Goal: Task Accomplishment & Management: Use online tool/utility

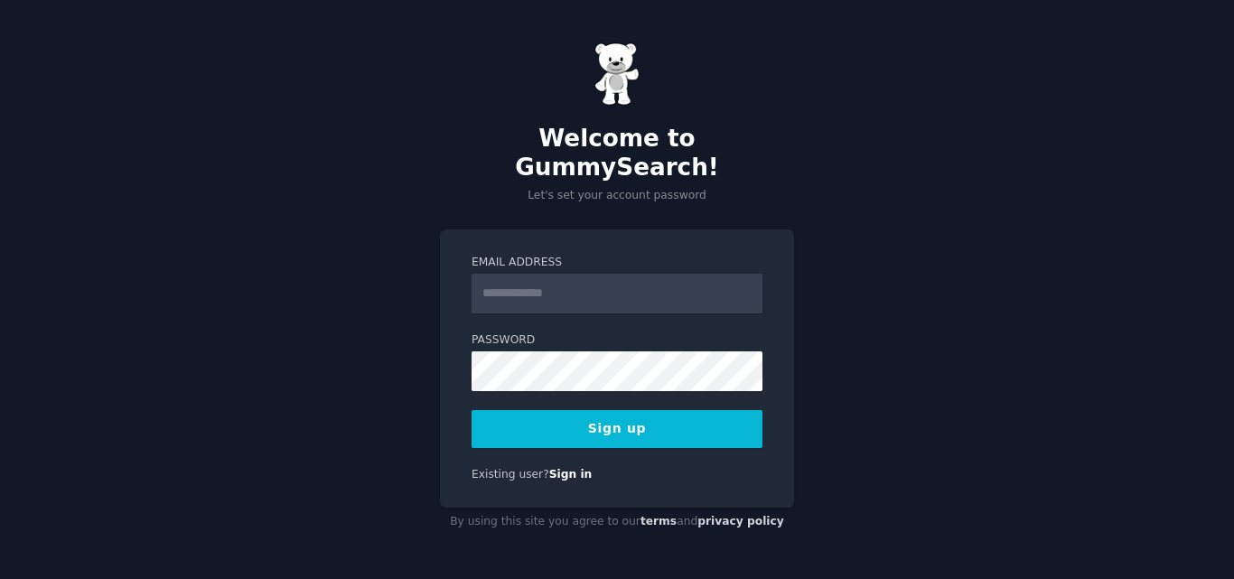
drag, startPoint x: 0, startPoint y: 0, endPoint x: 582, endPoint y: 284, distance: 647.1
click at [582, 284] on input "Email Address" at bounding box center [616, 294] width 291 height 40
type input "**********"
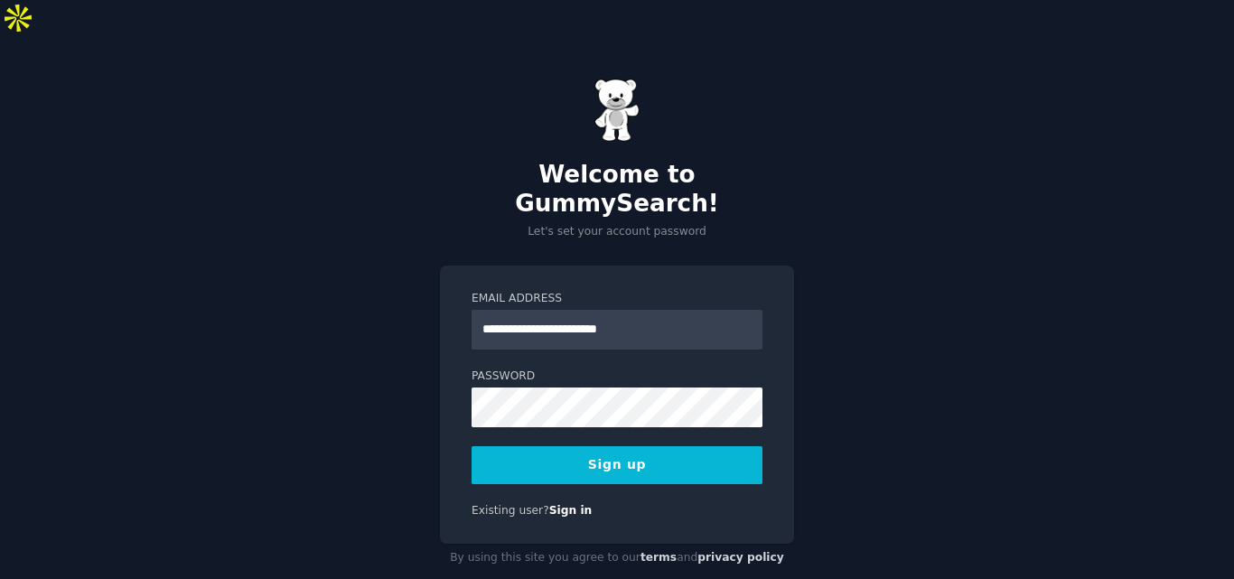
click at [550, 446] on button "Sign up" at bounding box center [616, 465] width 291 height 38
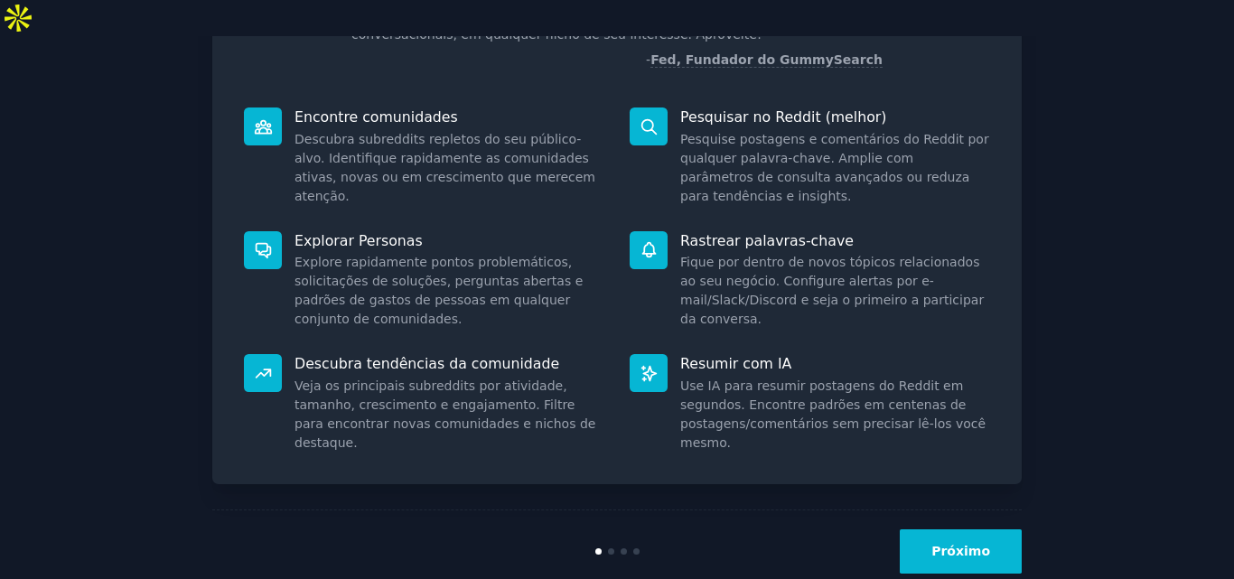
scroll to position [204, 0]
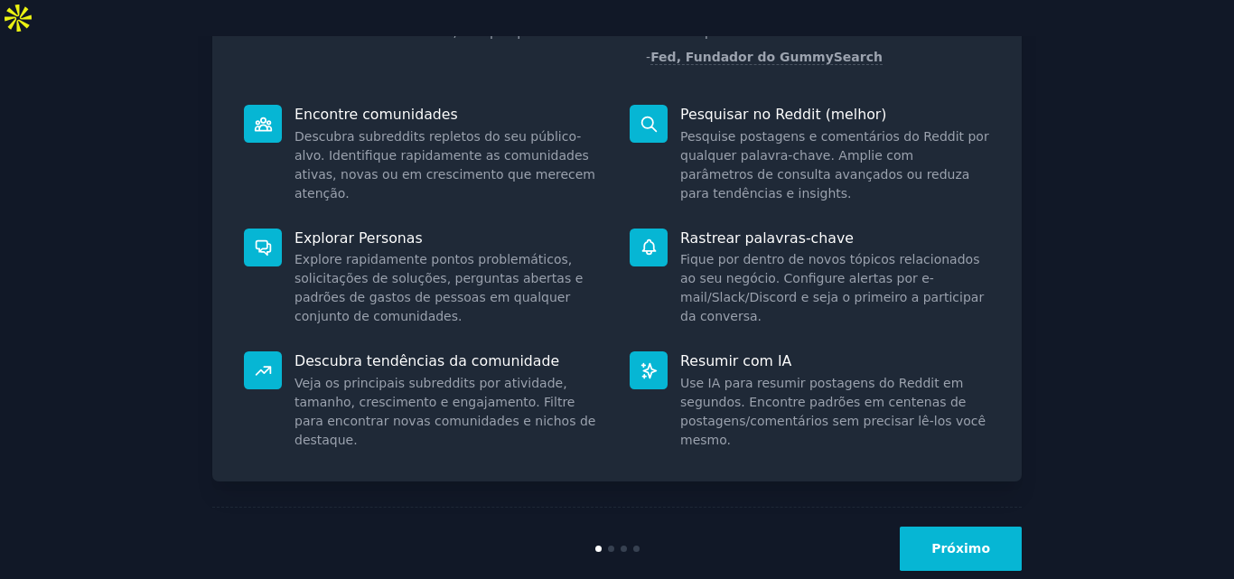
click at [968, 541] on font "Próximo" at bounding box center [960, 548] width 59 height 14
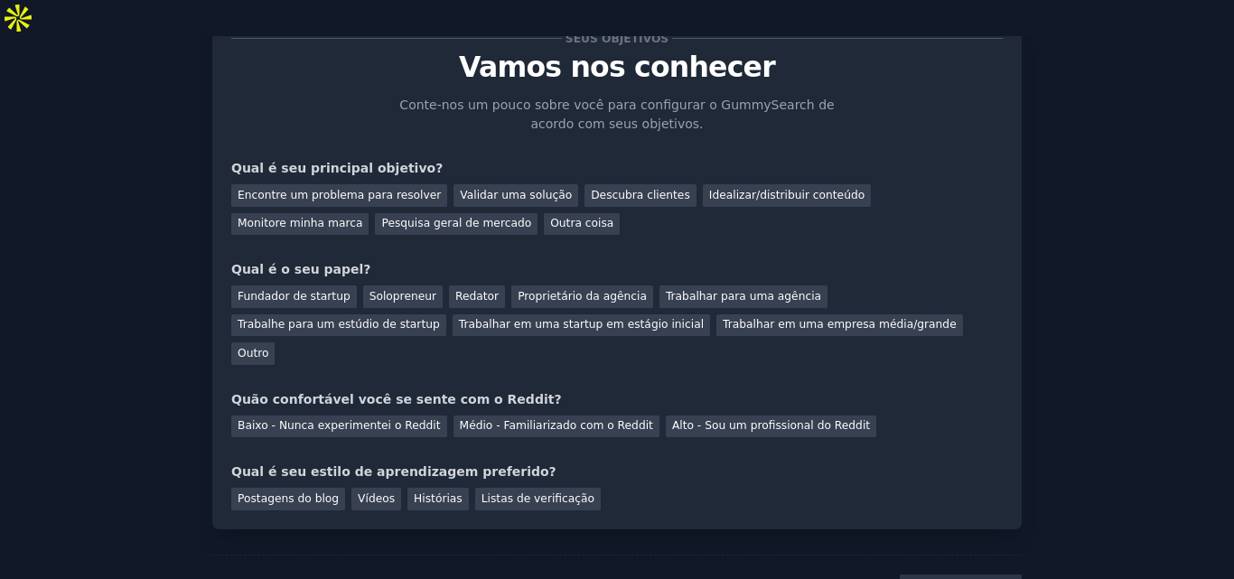
scroll to position [87, 0]
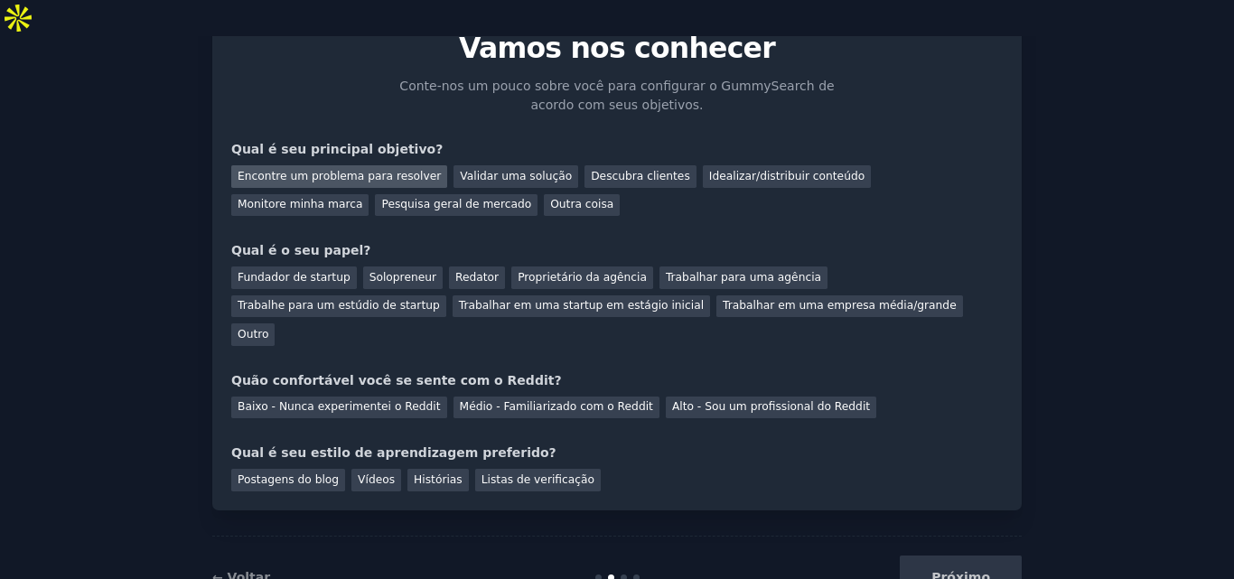
click at [379, 170] on font "Encontre um problema para resolver" at bounding box center [339, 176] width 203 height 13
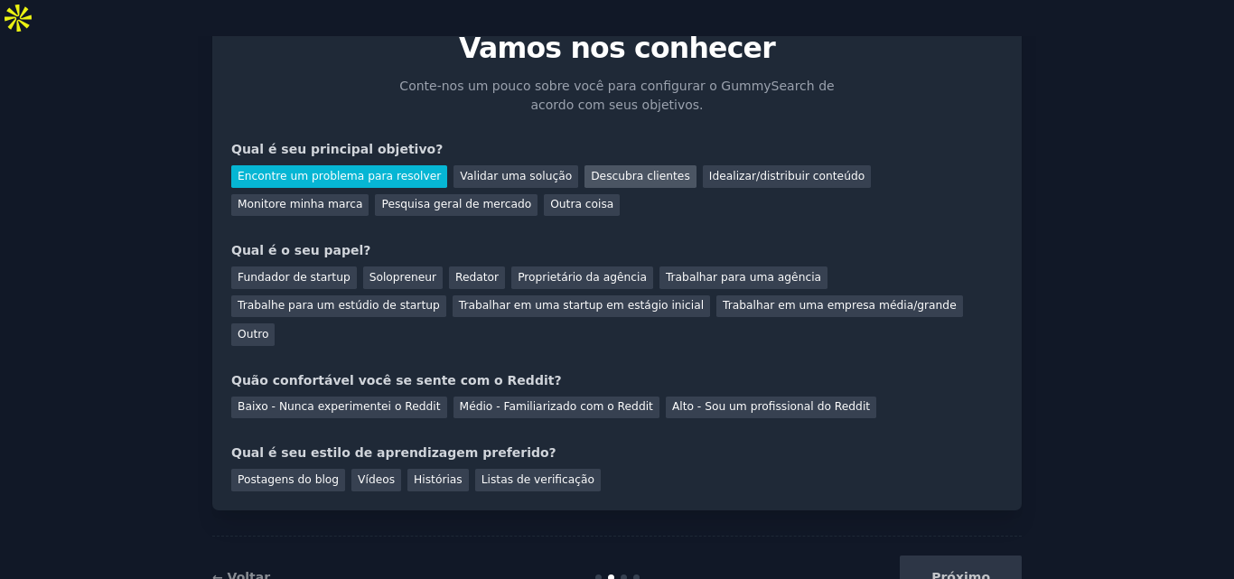
click at [592, 170] on font "Descubra clientes" at bounding box center [640, 176] width 99 height 13
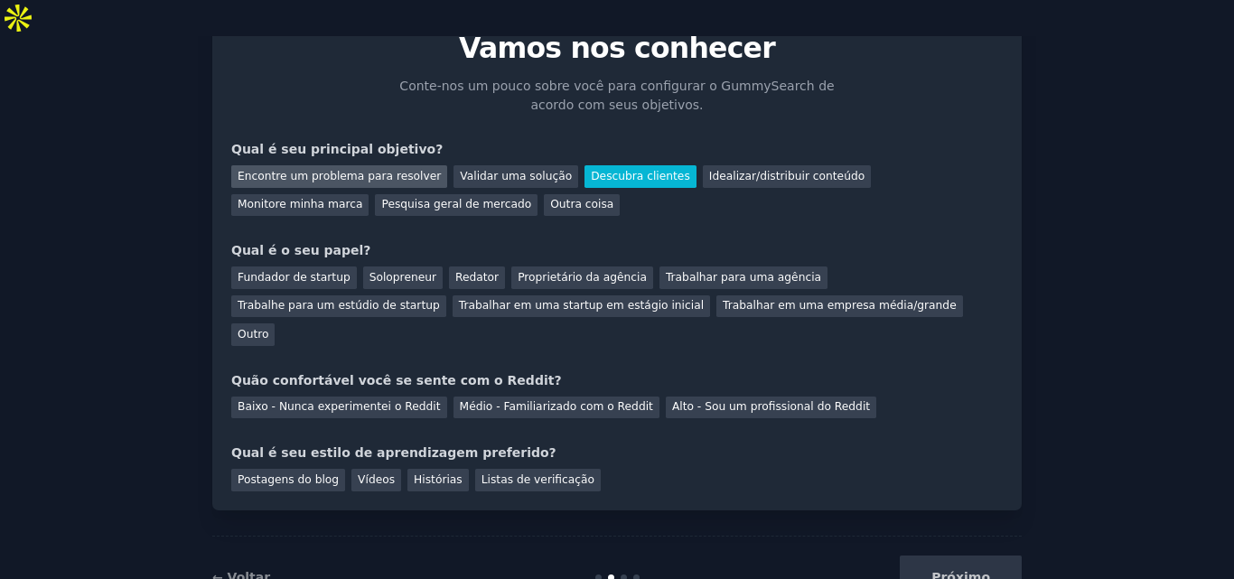
click at [388, 170] on font "Encontre um problema para resolver" at bounding box center [339, 176] width 203 height 13
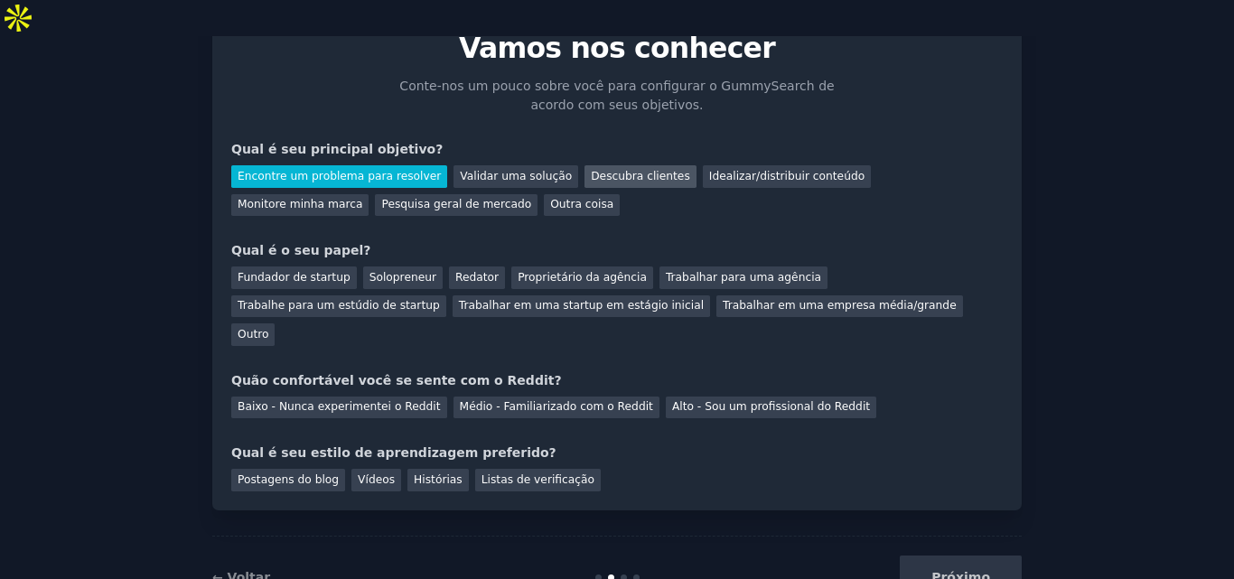
click at [591, 170] on font "Descubra clientes" at bounding box center [640, 176] width 99 height 13
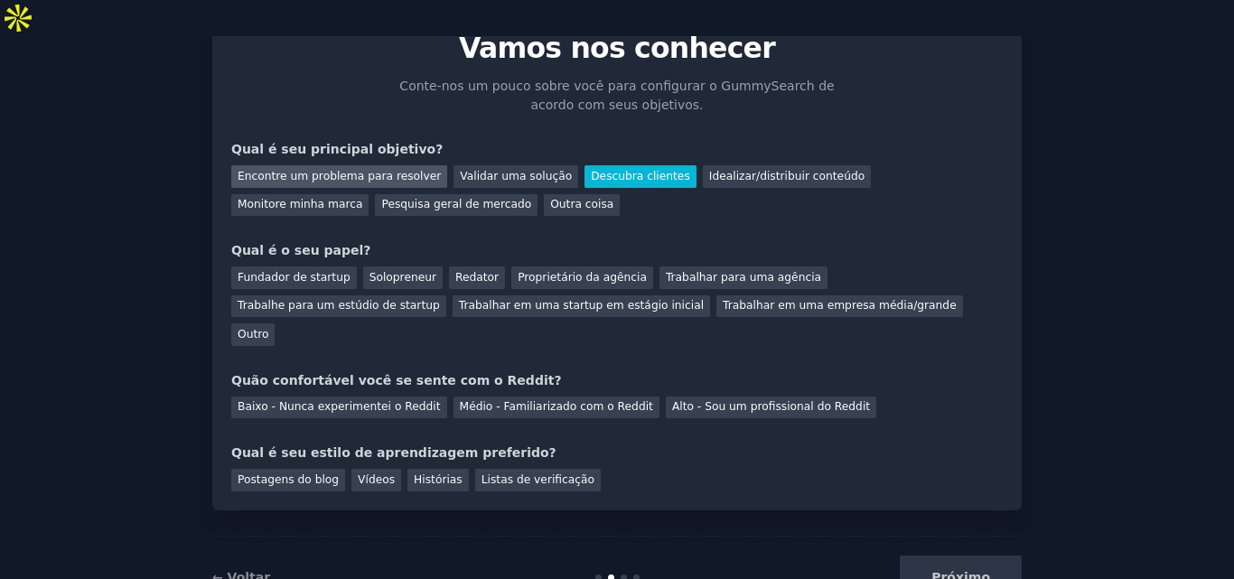
click at [371, 165] on div "Encontre um problema para resolver" at bounding box center [339, 176] width 216 height 23
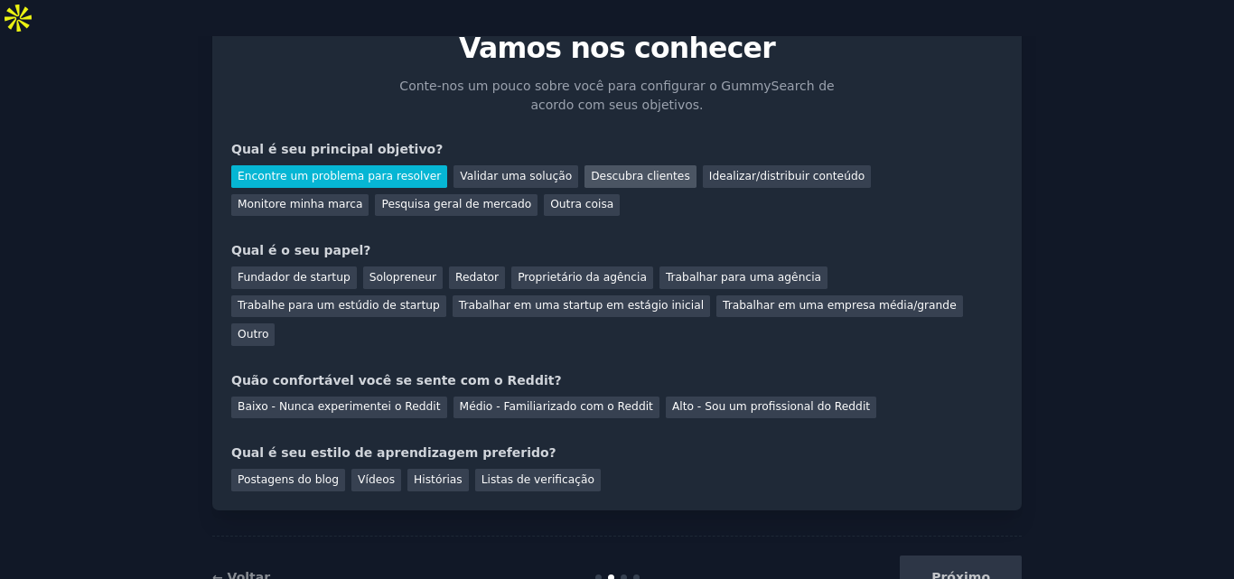
click at [585, 165] on div "Descubra clientes" at bounding box center [640, 176] width 112 height 23
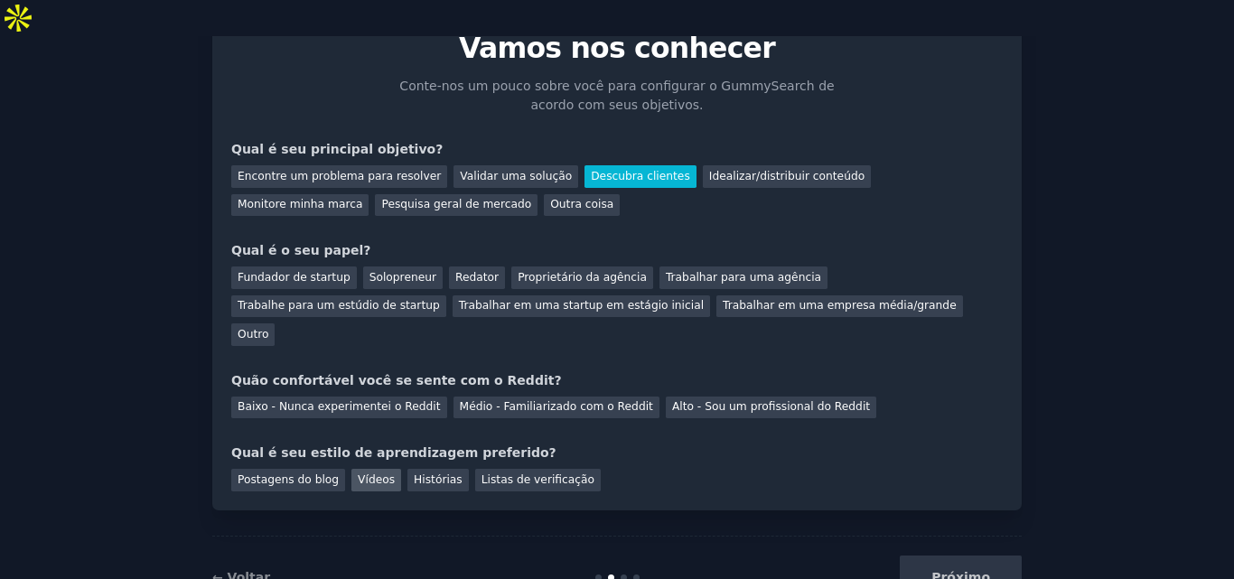
click at [373, 473] on font "Vídeos" at bounding box center [376, 479] width 37 height 13
click at [388, 400] on font "Baixo - Nunca experimentei o Reddit" at bounding box center [339, 406] width 203 height 13
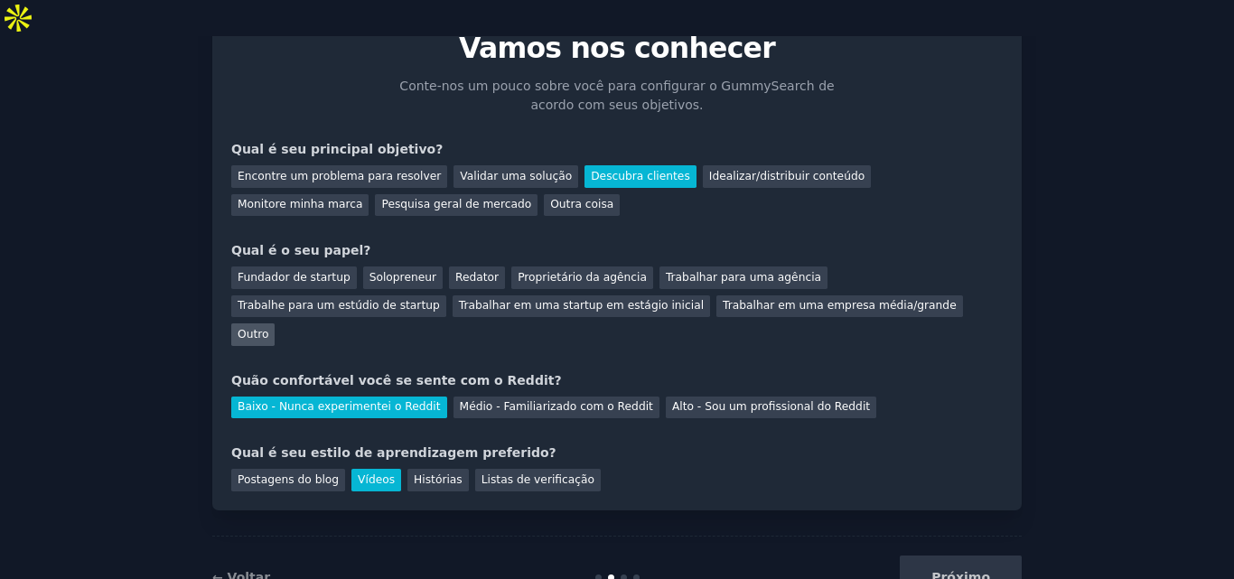
click at [275, 323] on div "Outro" at bounding box center [252, 334] width 43 height 23
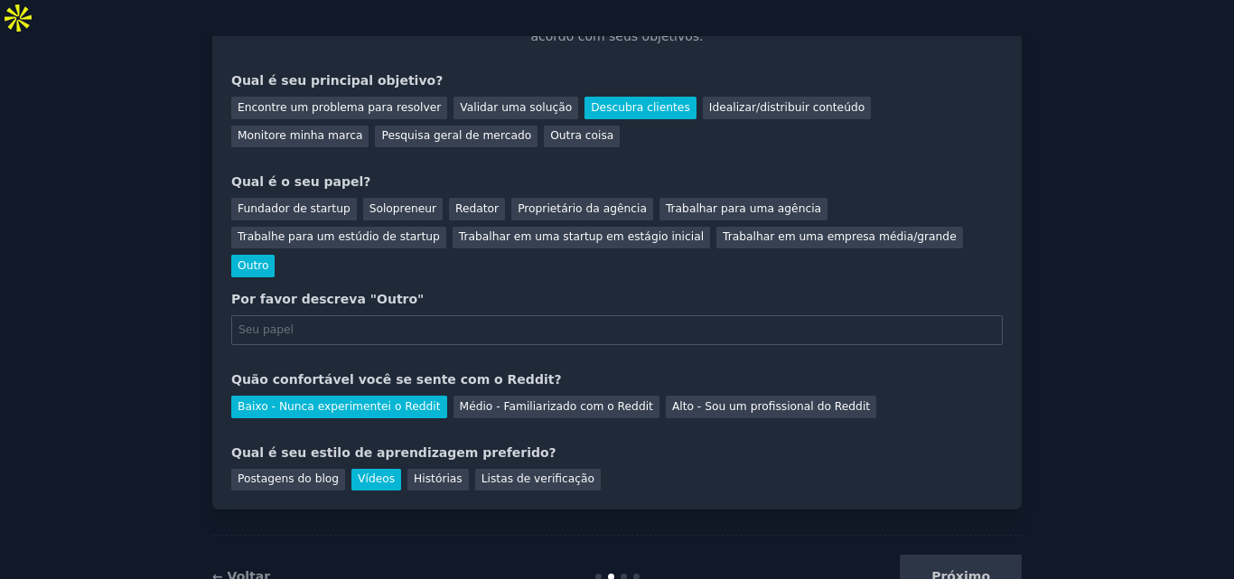
click at [268, 259] on font "Outro" at bounding box center [253, 265] width 31 height 13
click at [572, 202] on font "Proprietário da agência" at bounding box center [582, 208] width 129 height 13
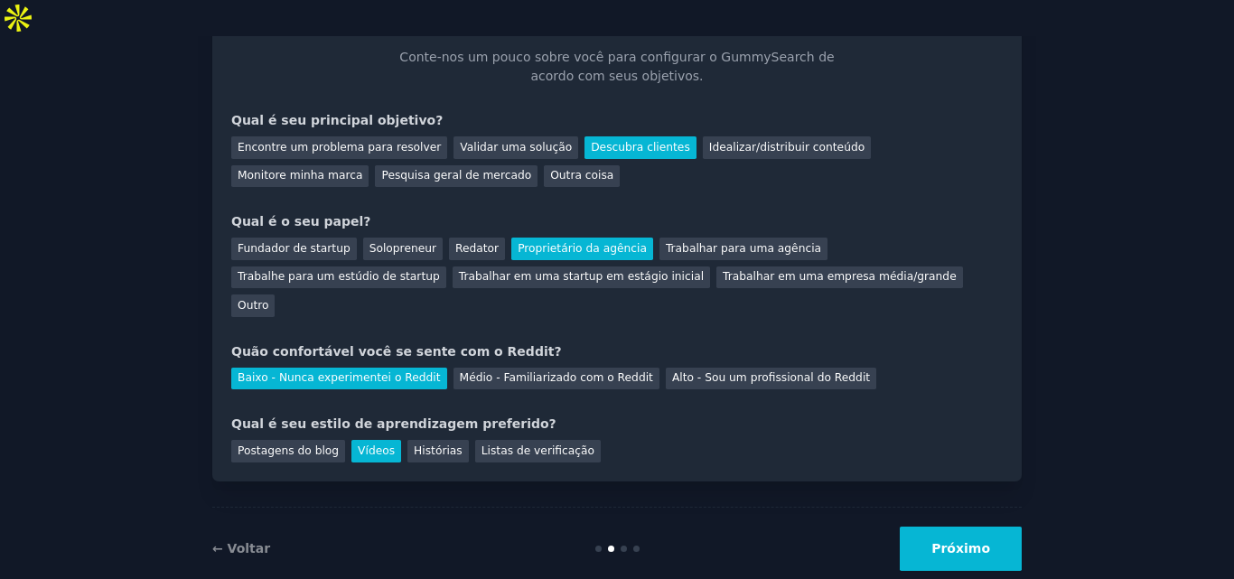
scroll to position [87, 0]
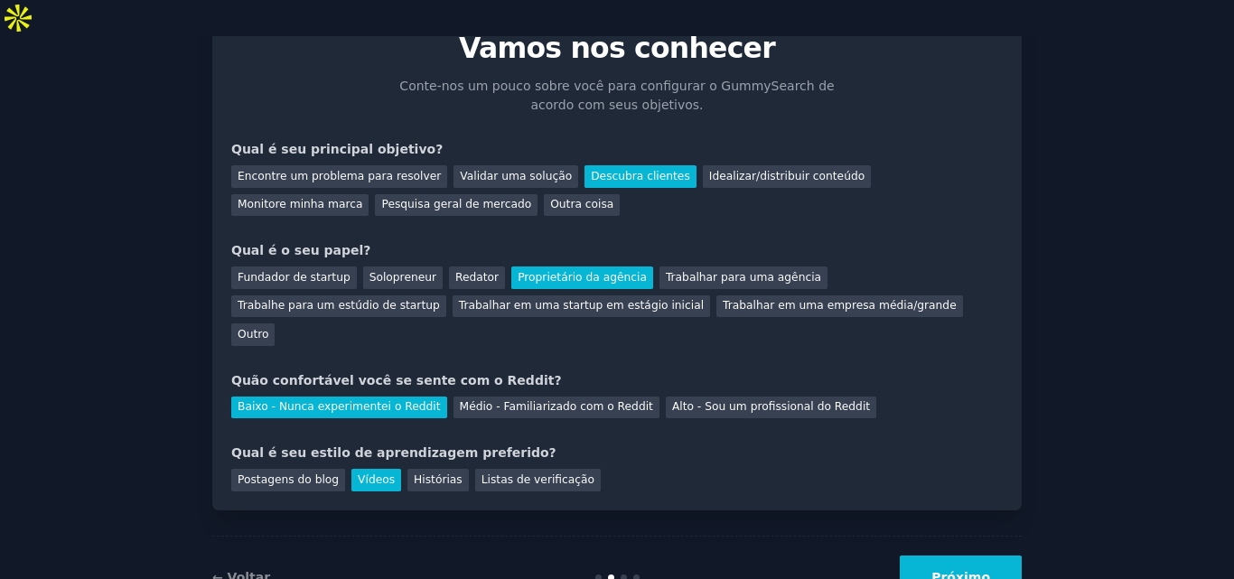
click at [984, 555] on button "Próximo" at bounding box center [961, 577] width 122 height 44
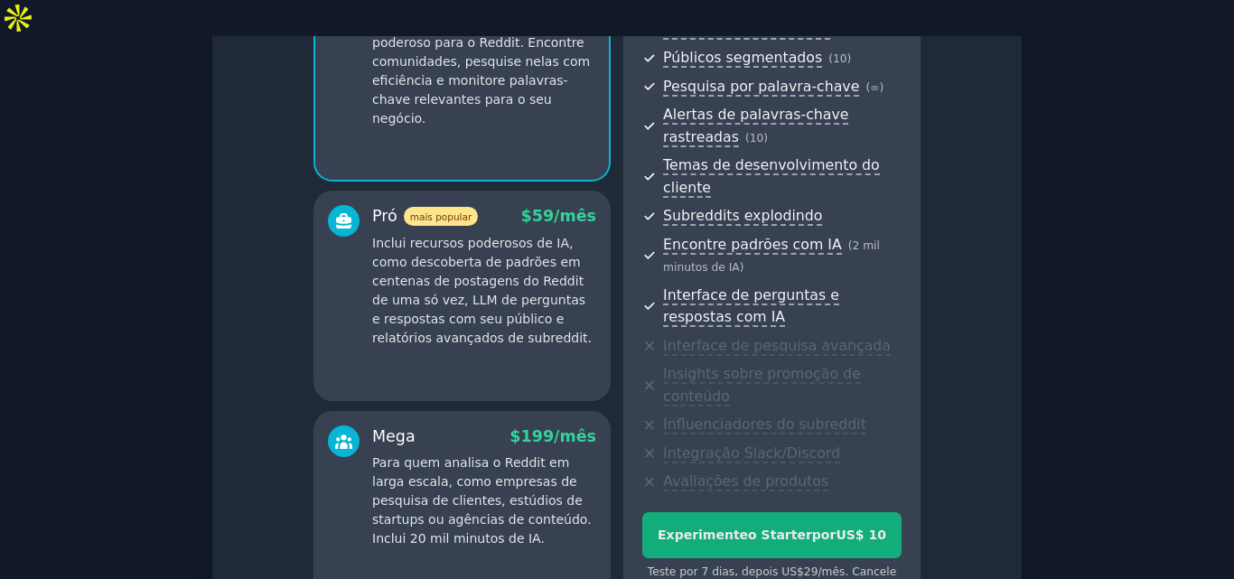
scroll to position [271, 0]
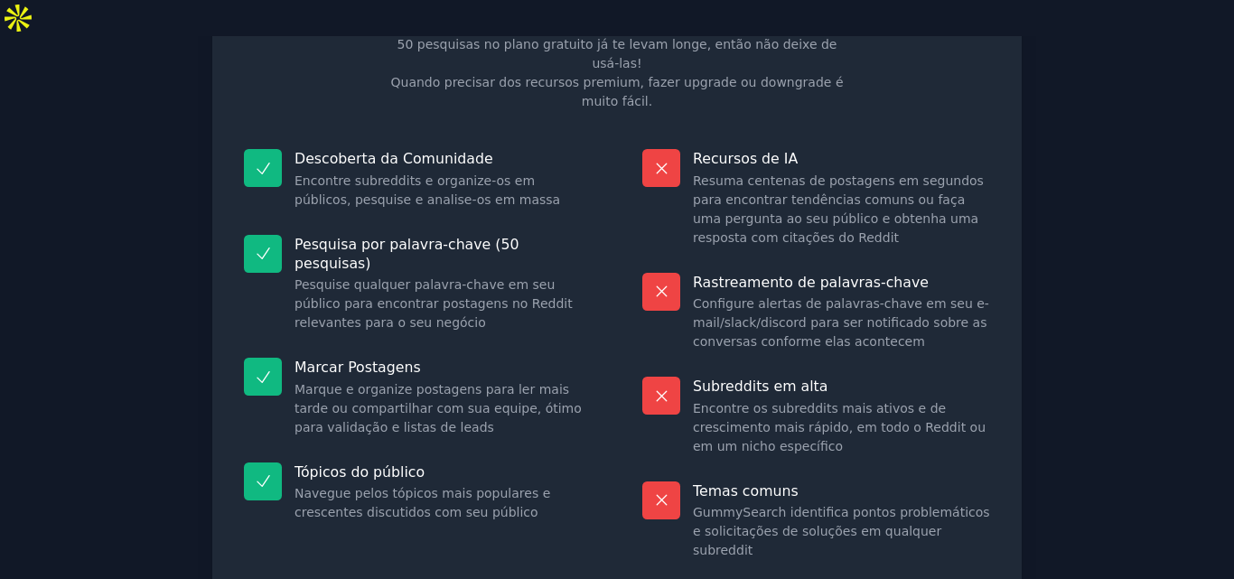
scroll to position [201, 0]
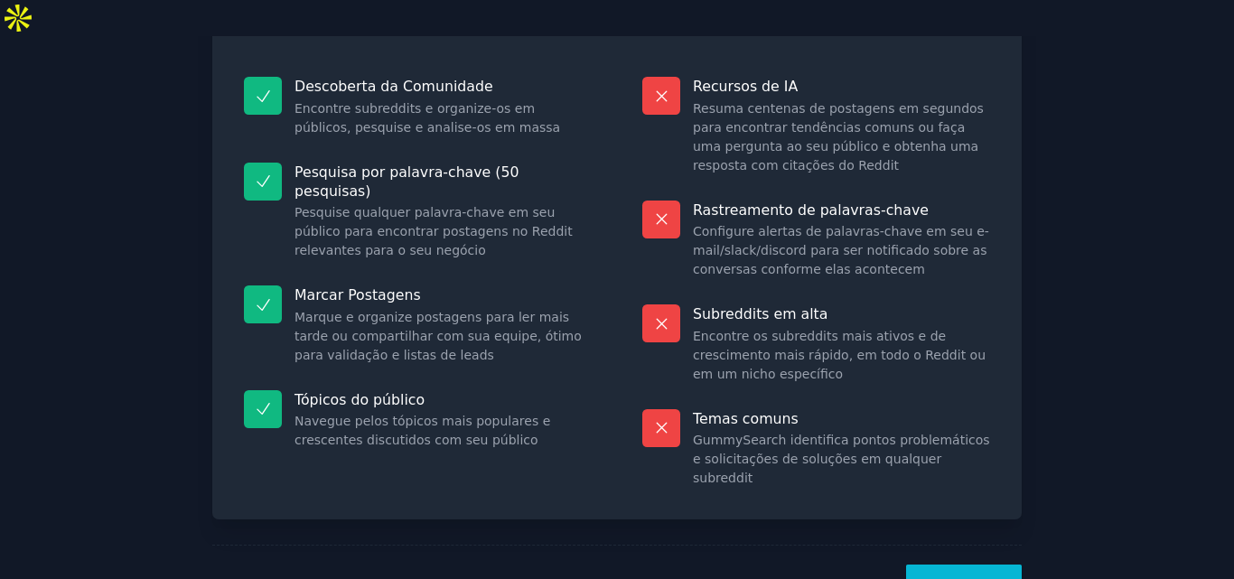
click at [962, 578] on font "Vamos!" at bounding box center [964, 586] width 52 height 14
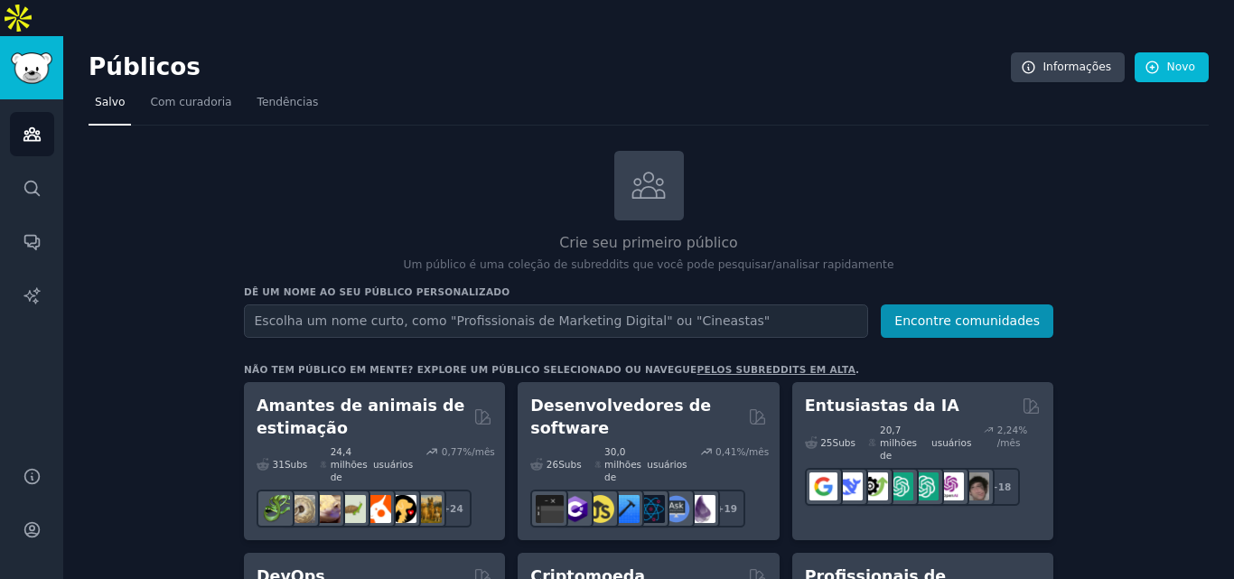
click at [360, 304] on input "text" at bounding box center [556, 320] width 624 height 33
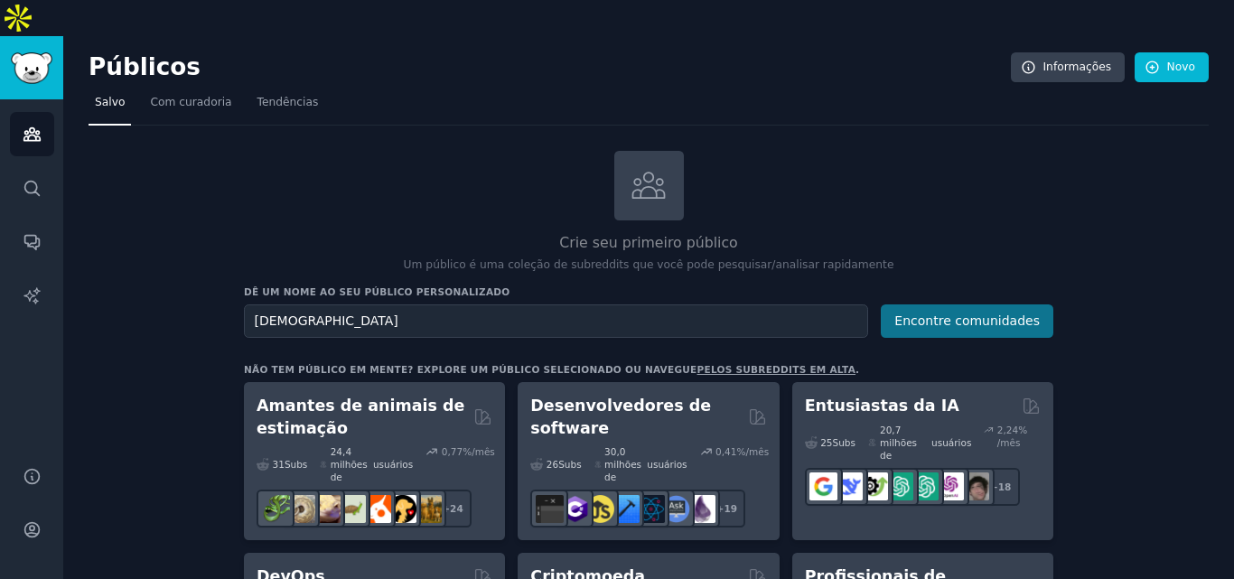
type input "evangelico"
click at [995, 313] on font "Encontre comunidades" at bounding box center [966, 320] width 145 height 14
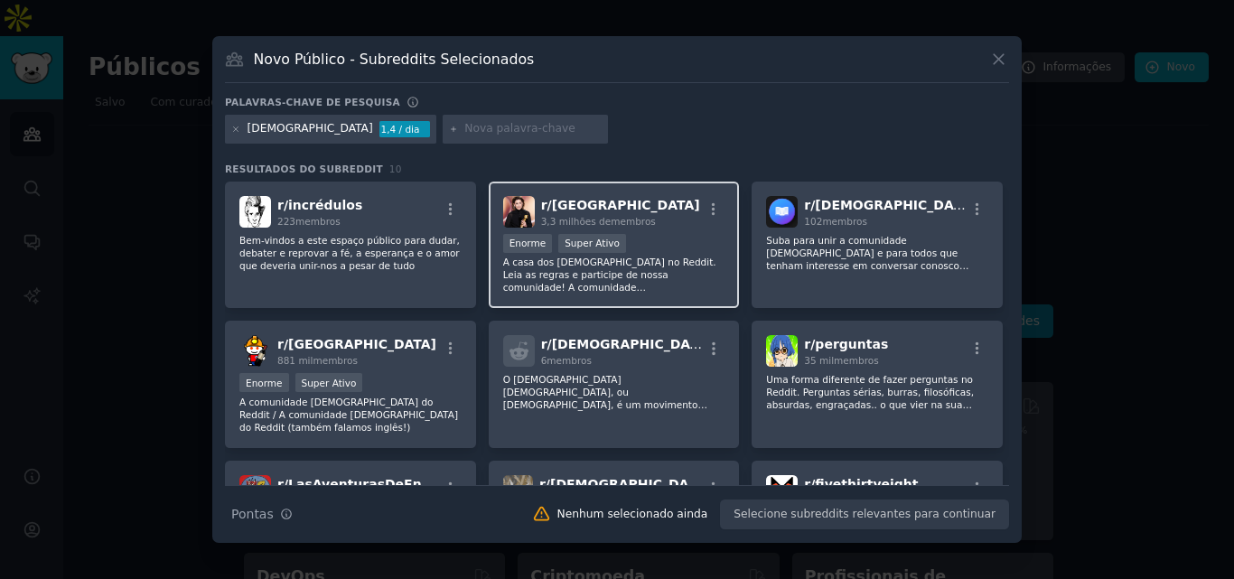
click at [682, 213] on div "r/ brasil 3,3 milhões de membros" at bounding box center [614, 212] width 222 height 32
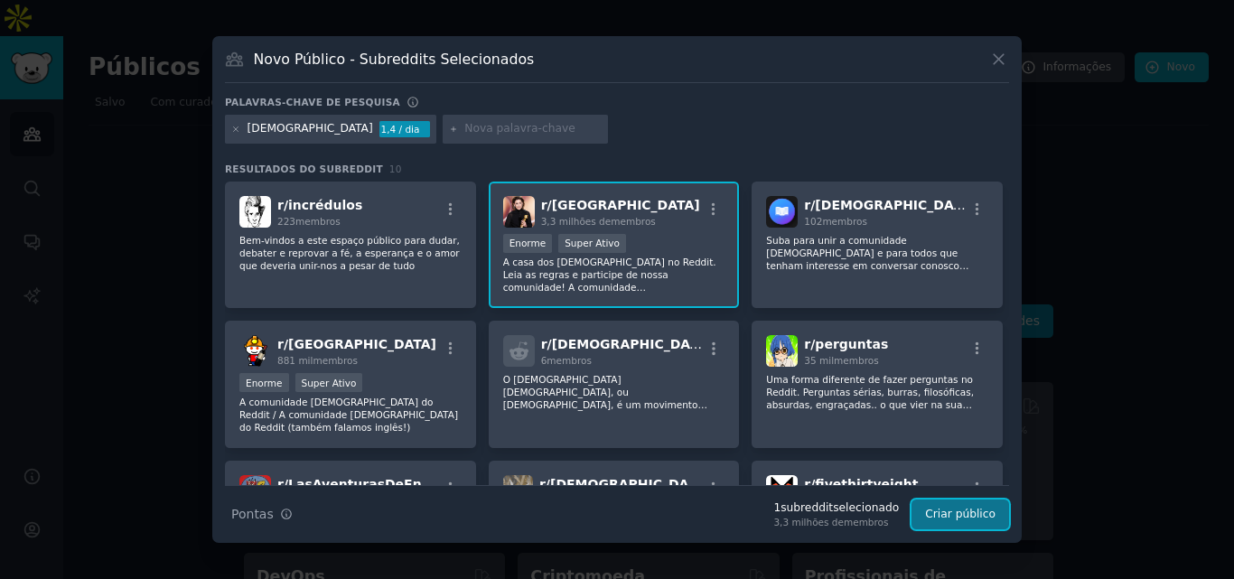
click at [959, 513] on font "Criar público" at bounding box center [960, 514] width 70 height 13
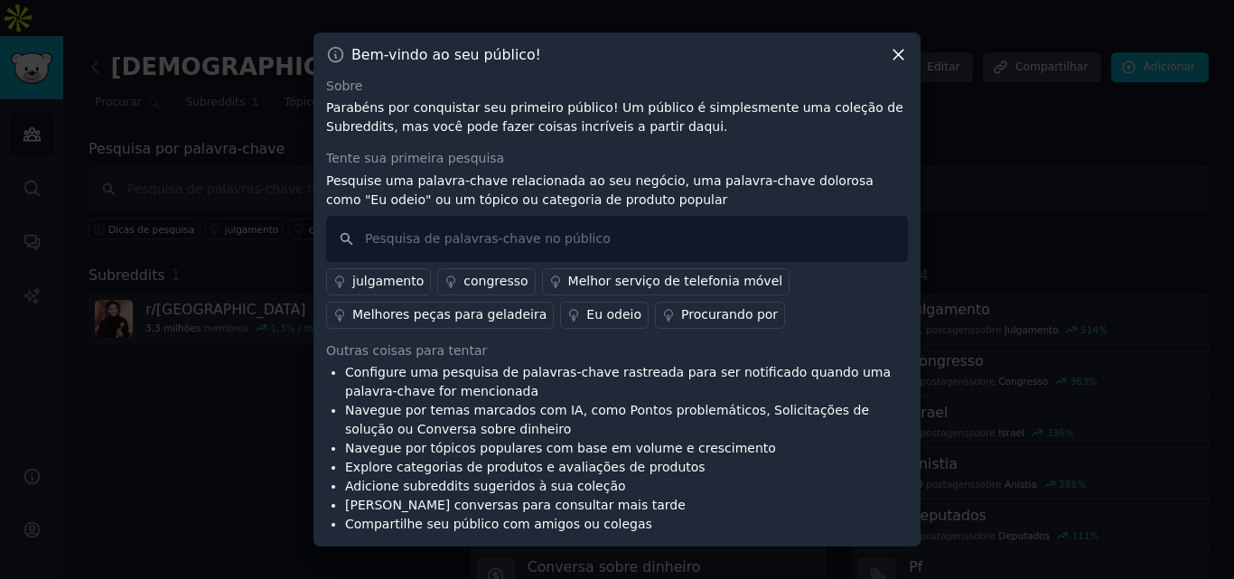
click at [589, 313] on font "Eu odeio" at bounding box center [613, 314] width 55 height 14
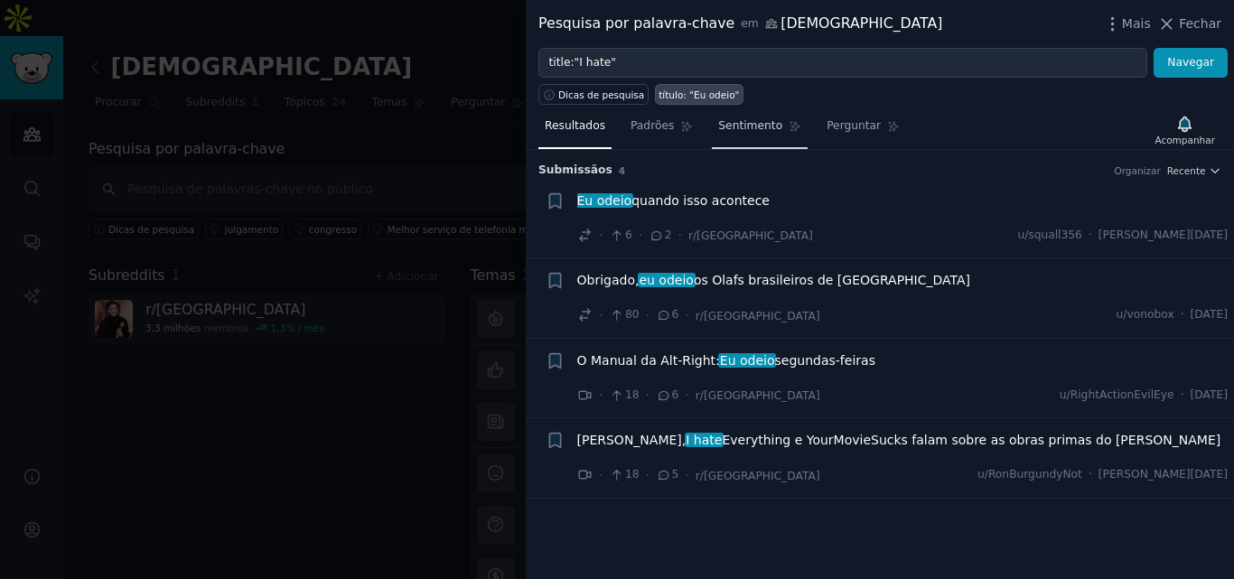
click at [742, 121] on font "Sentimento" at bounding box center [750, 125] width 64 height 13
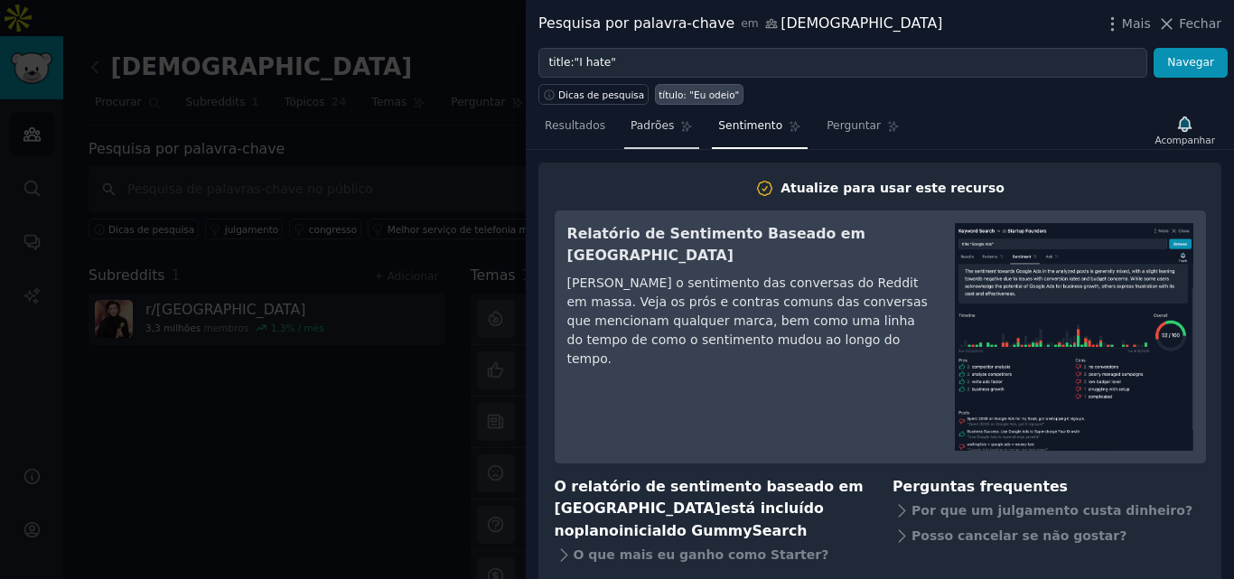
click at [682, 122] on icon at bounding box center [687, 127] width 10 height 10
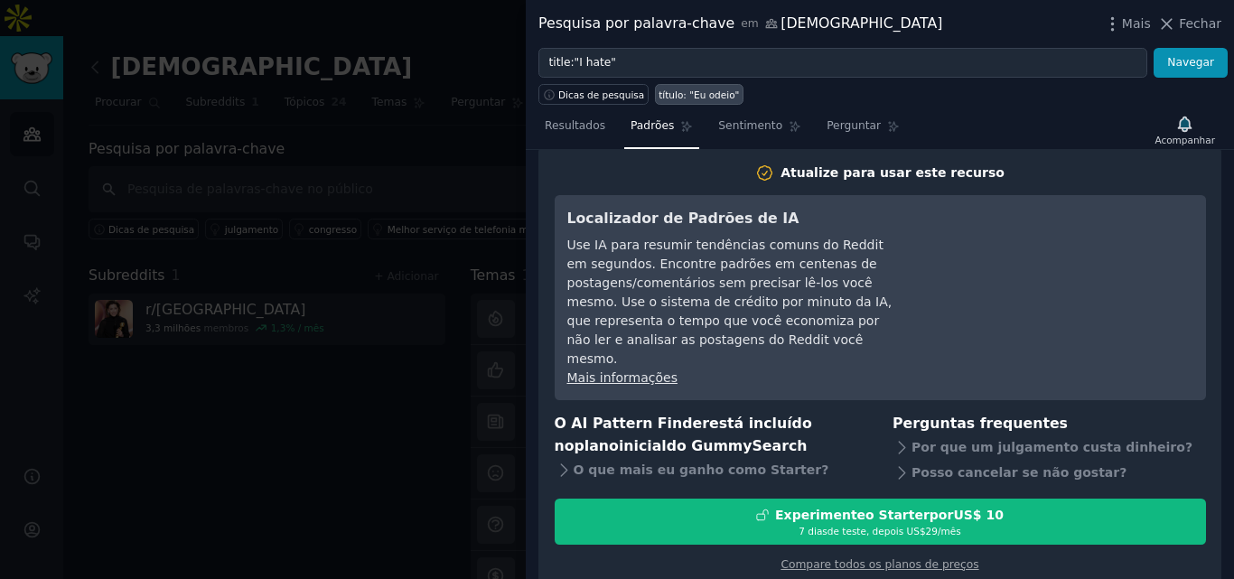
scroll to position [19, 0]
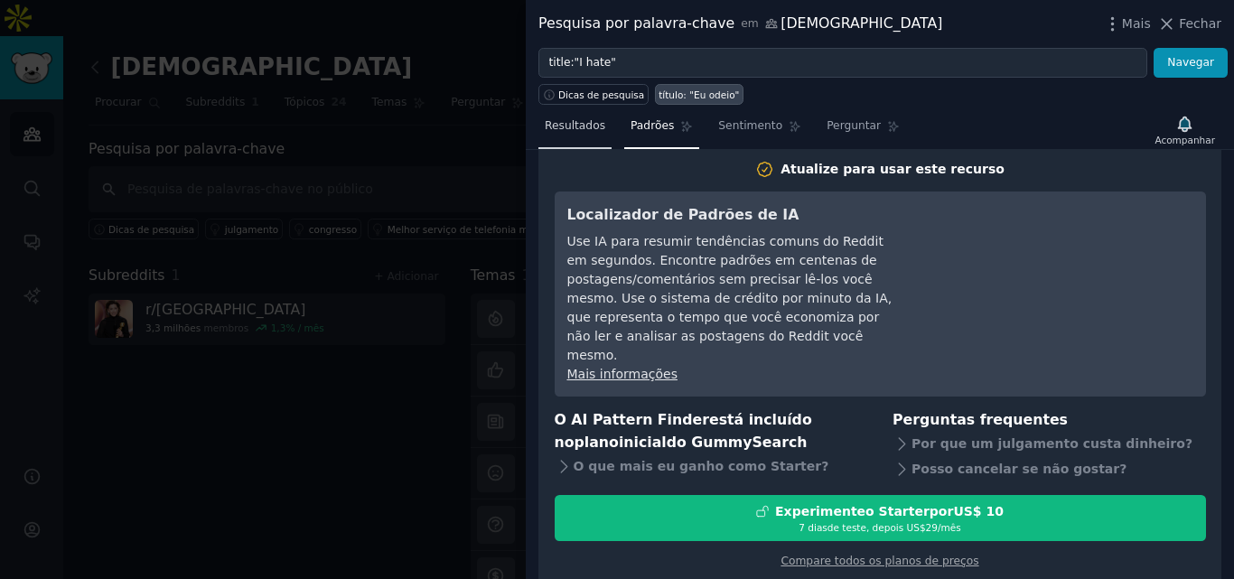
click at [585, 128] on font "Resultados" at bounding box center [575, 125] width 61 height 13
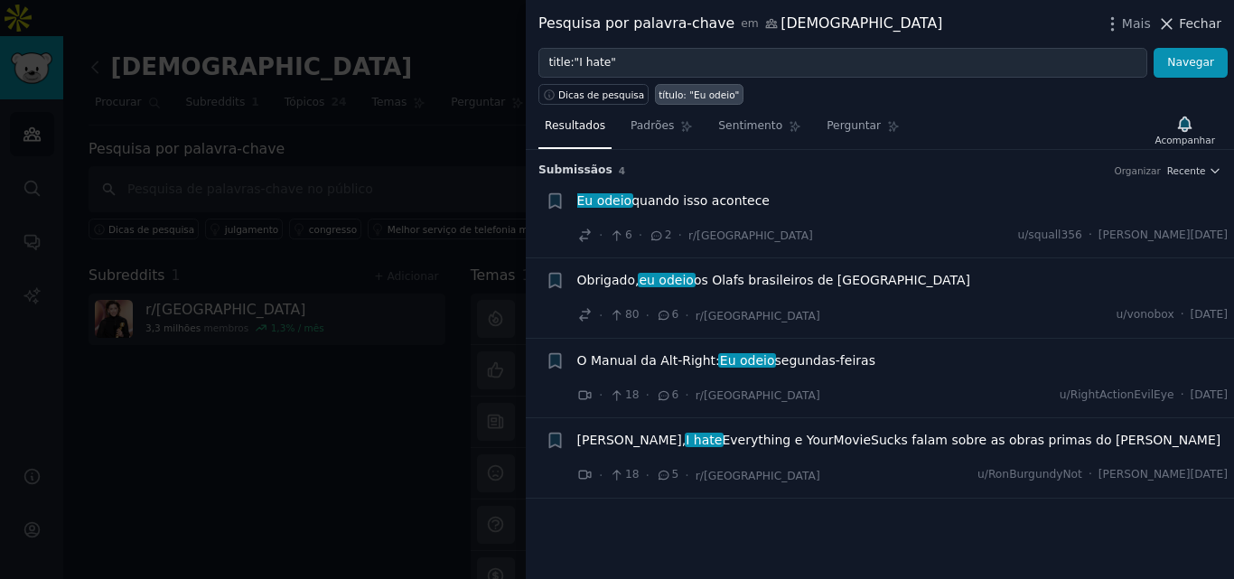
click at [1169, 22] on icon at bounding box center [1167, 24] width 10 height 10
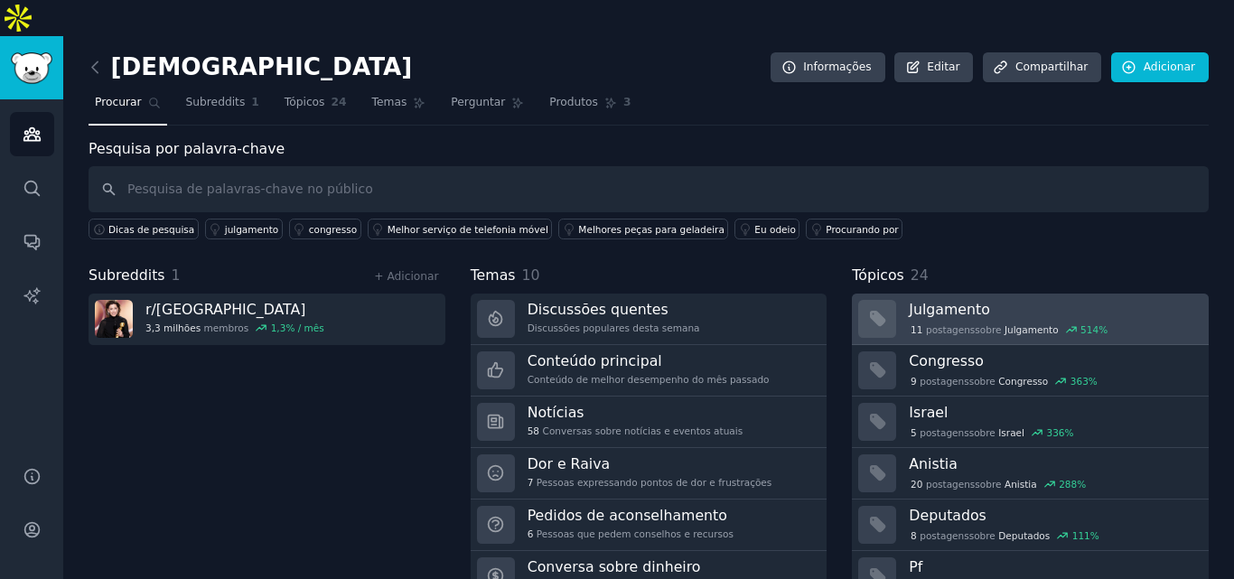
click at [1004, 324] on font "Julgamento" at bounding box center [1031, 329] width 54 height 11
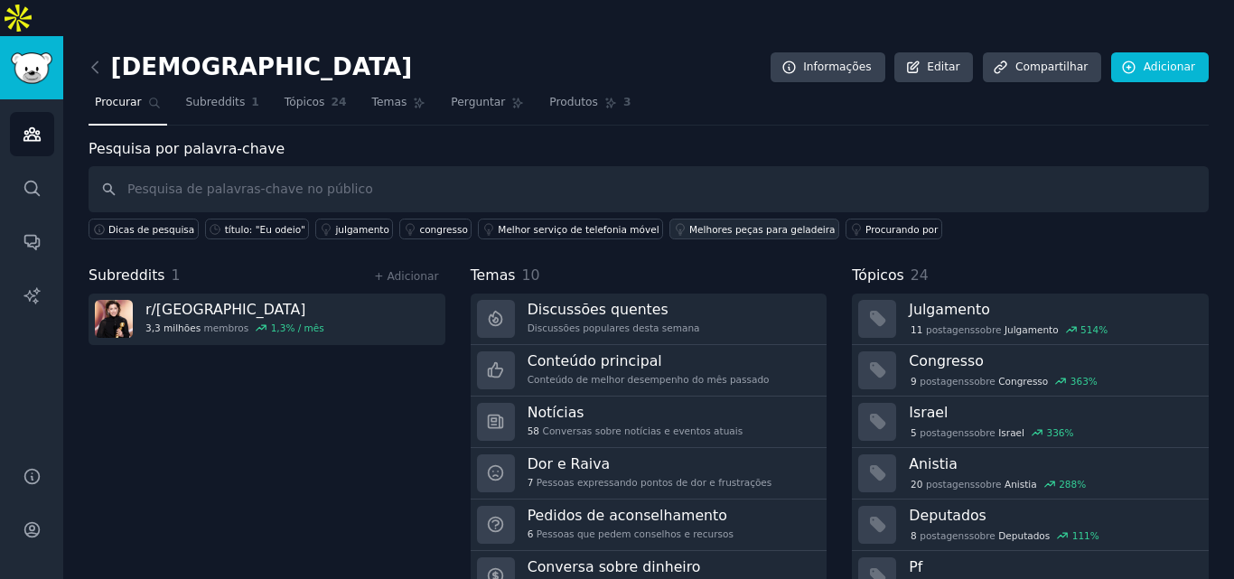
click at [752, 224] on font "Melhores peças para geladeira" at bounding box center [761, 229] width 145 height 11
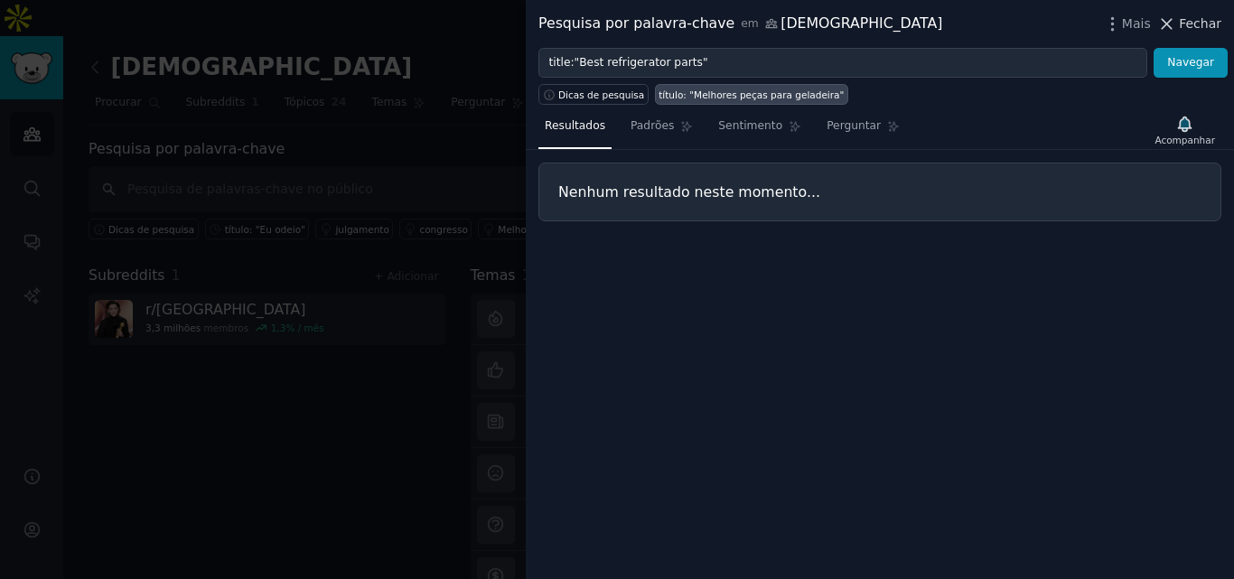
click at [1171, 23] on icon at bounding box center [1167, 24] width 10 height 10
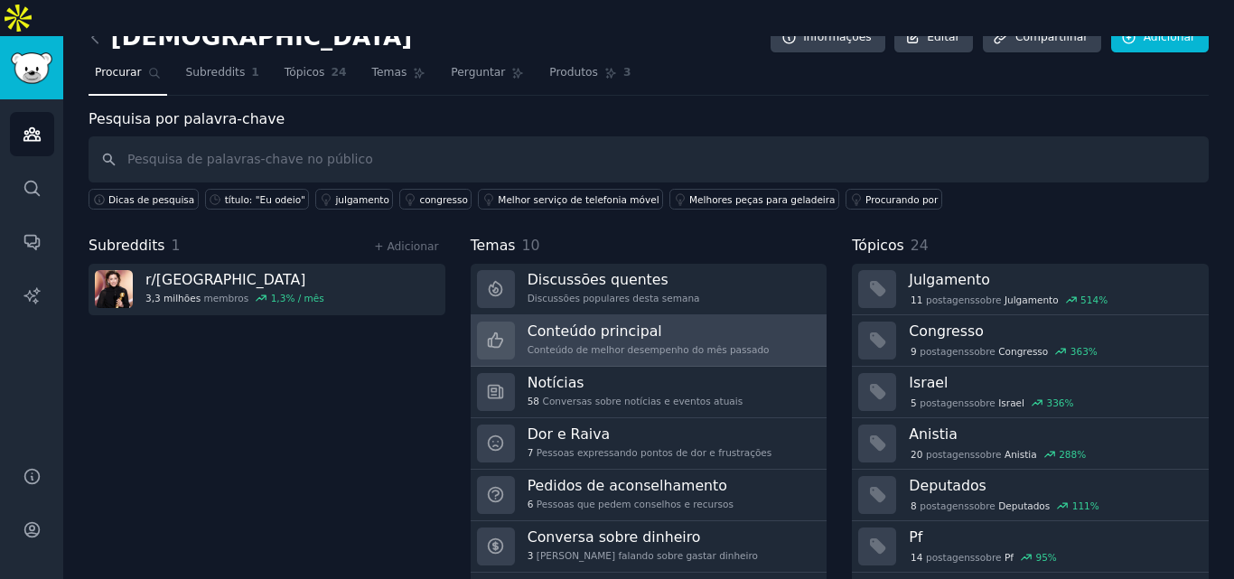
scroll to position [44, 0]
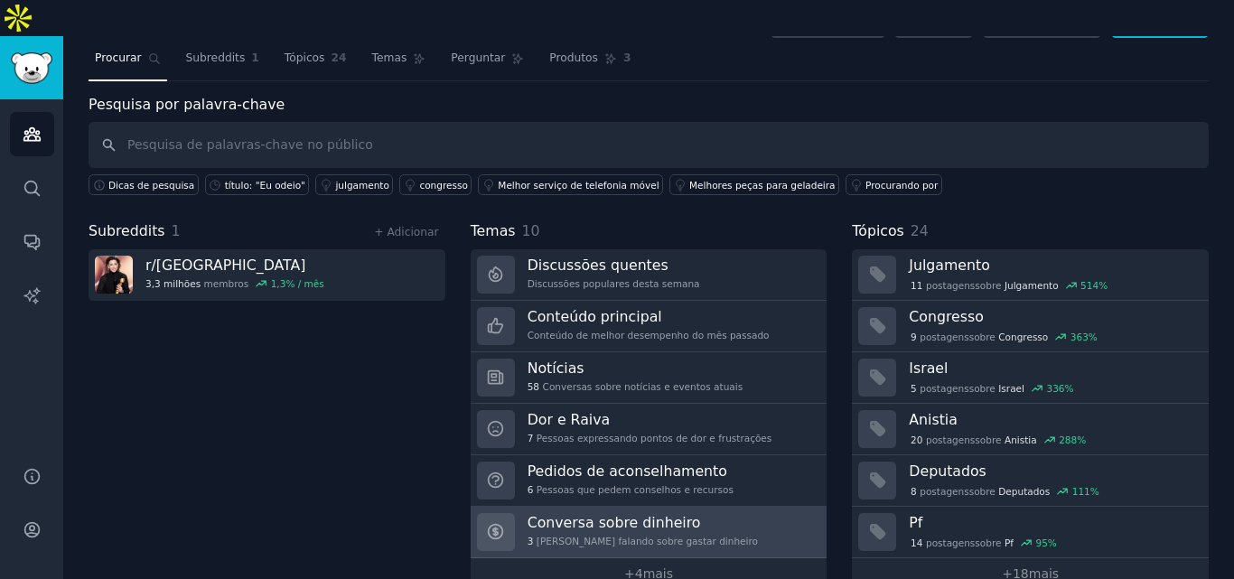
click at [696, 507] on link "Conversa sobre dinheiro 3 Pessoas falando sobre gastar dinheiro" at bounding box center [649, 532] width 357 height 51
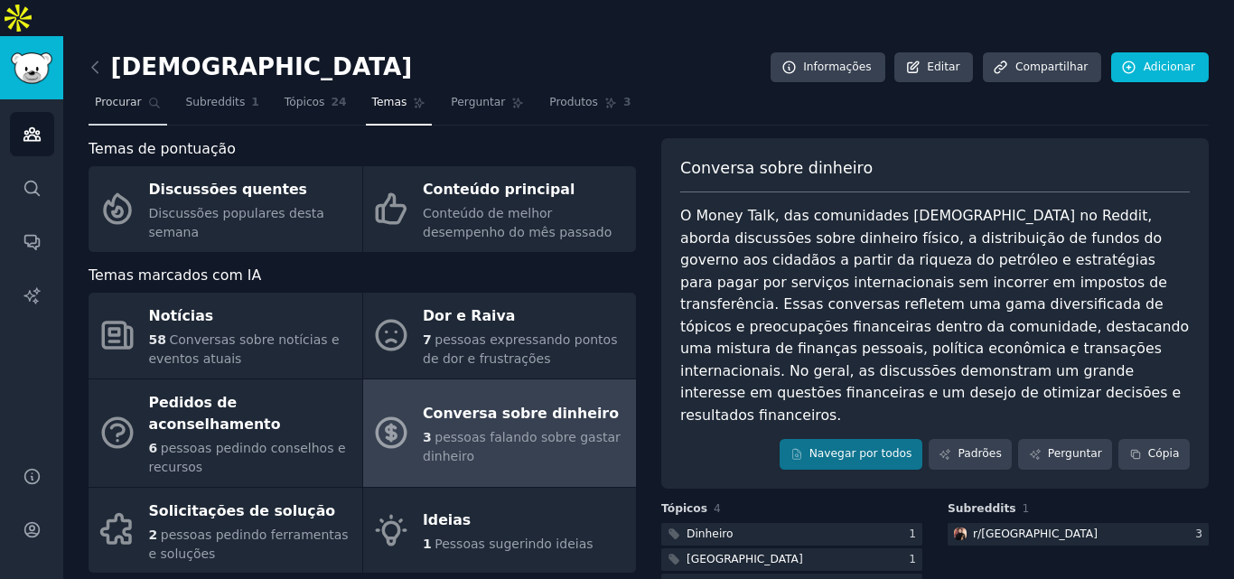
click at [124, 96] on font "Procurar" at bounding box center [118, 102] width 47 height 13
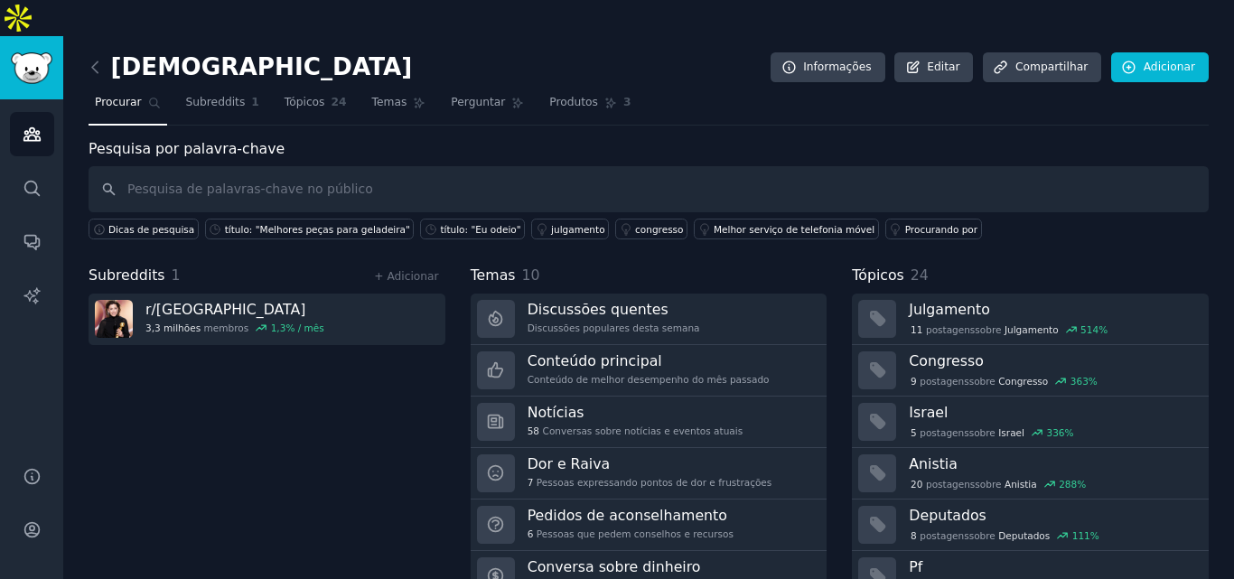
click at [210, 166] on input "text" at bounding box center [649, 189] width 1120 height 46
click at [41, 232] on icon "Barra lateral" at bounding box center [32, 241] width 19 height 19
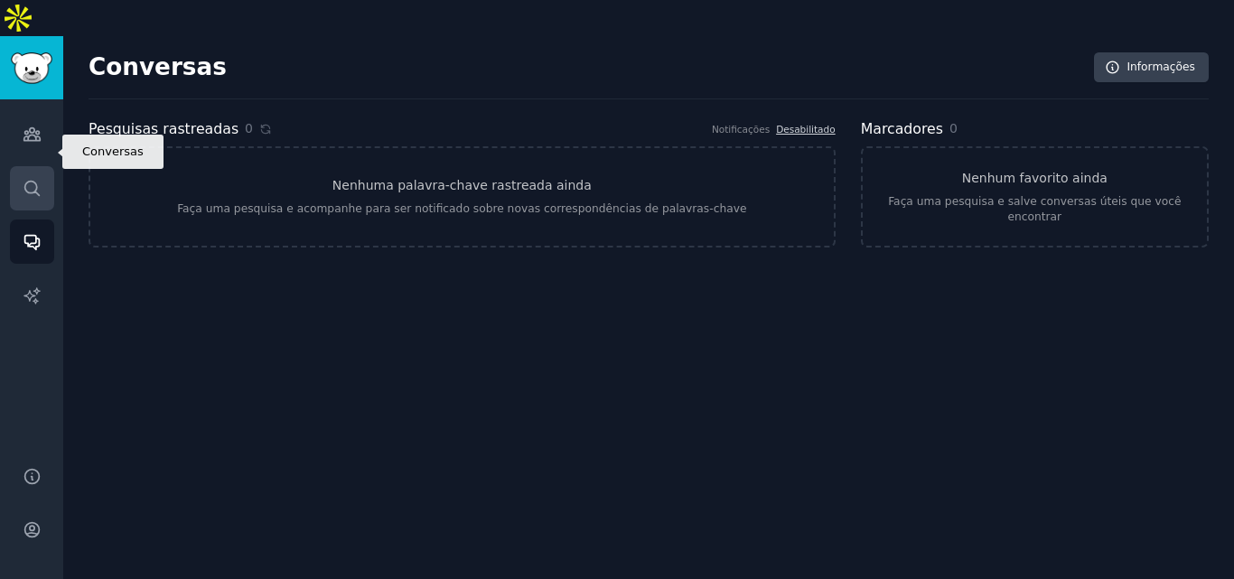
click at [33, 179] on icon "Barra lateral" at bounding box center [32, 188] width 19 height 19
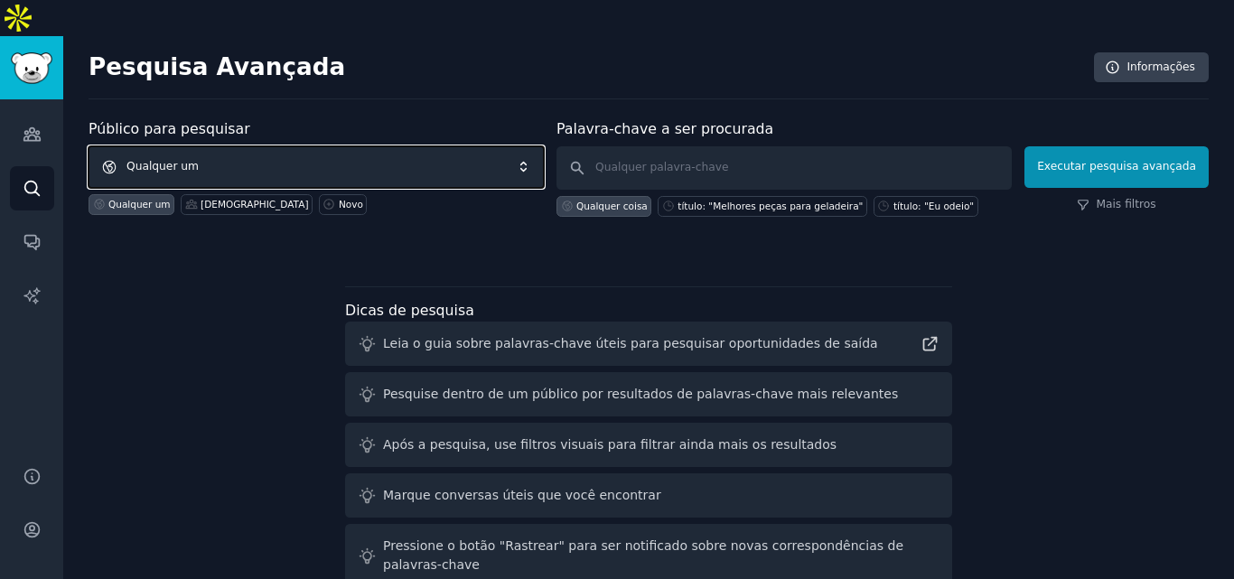
click at [395, 146] on span "Qualquer um" at bounding box center [316, 167] width 455 height 42
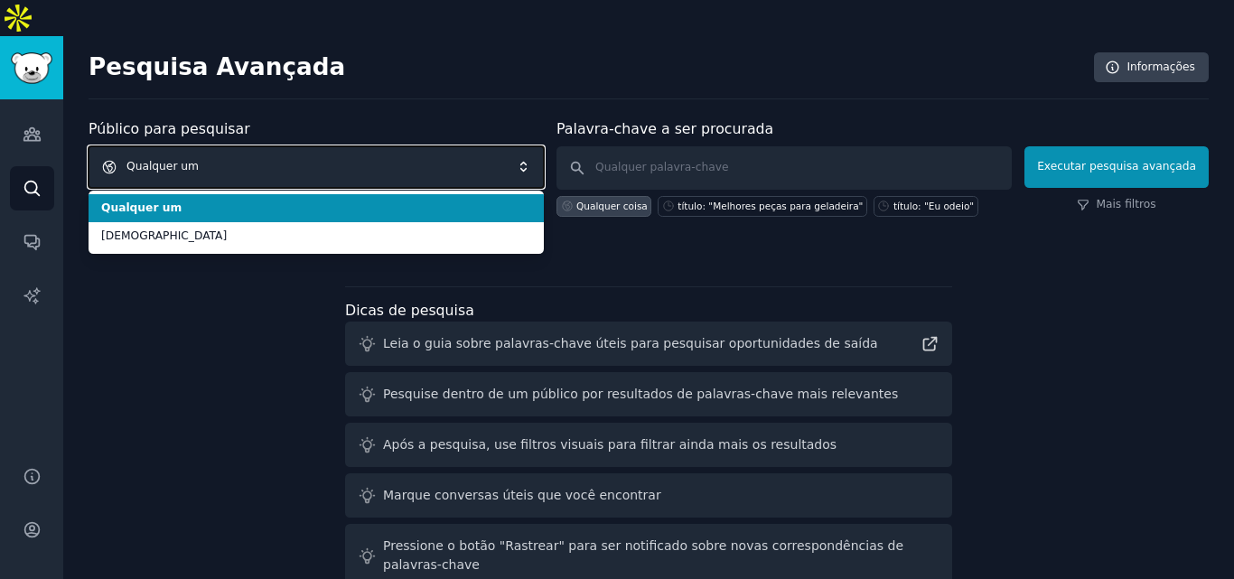
click at [405, 146] on span "Qualquer um" at bounding box center [316, 167] width 455 height 42
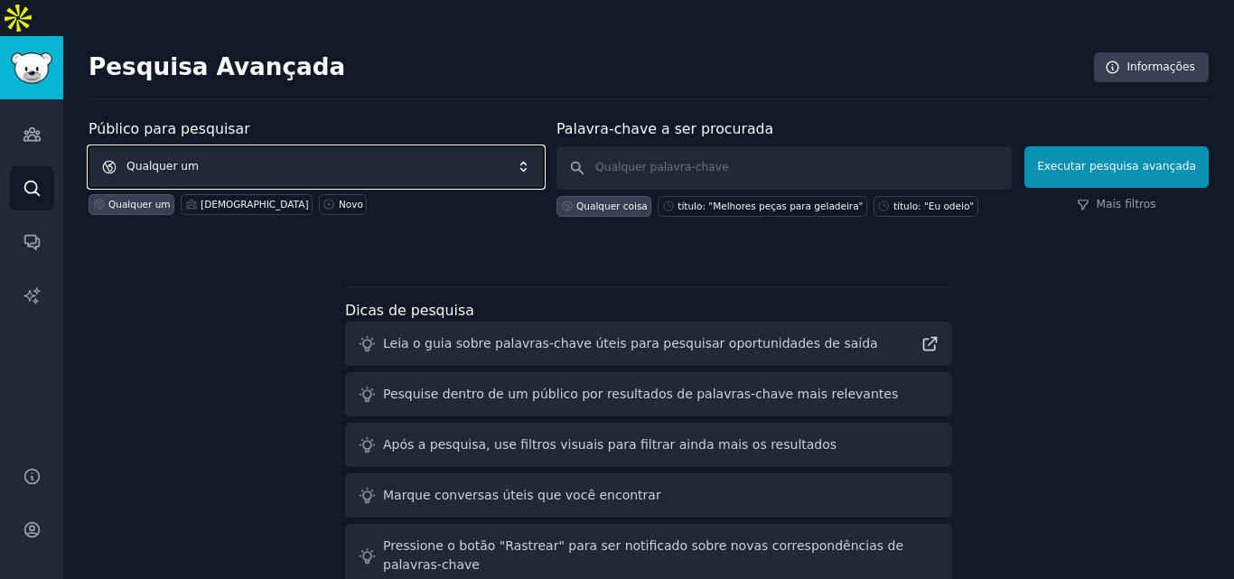
click at [405, 146] on span "Qualquer um" at bounding box center [316, 167] width 455 height 42
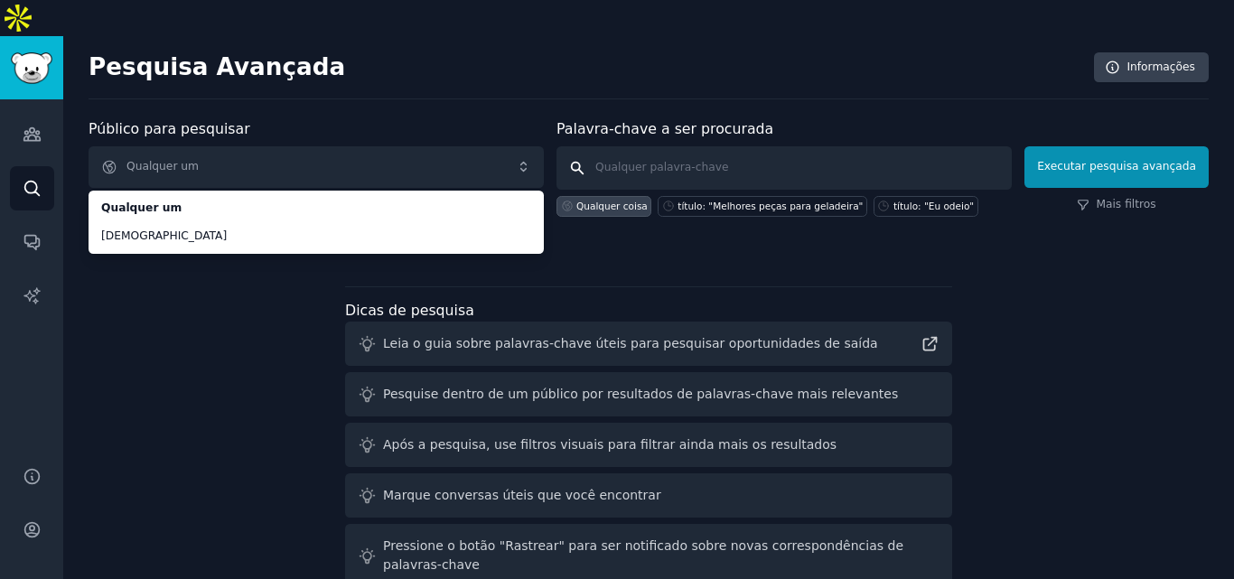
click at [719, 146] on input "text" at bounding box center [783, 167] width 455 height 43
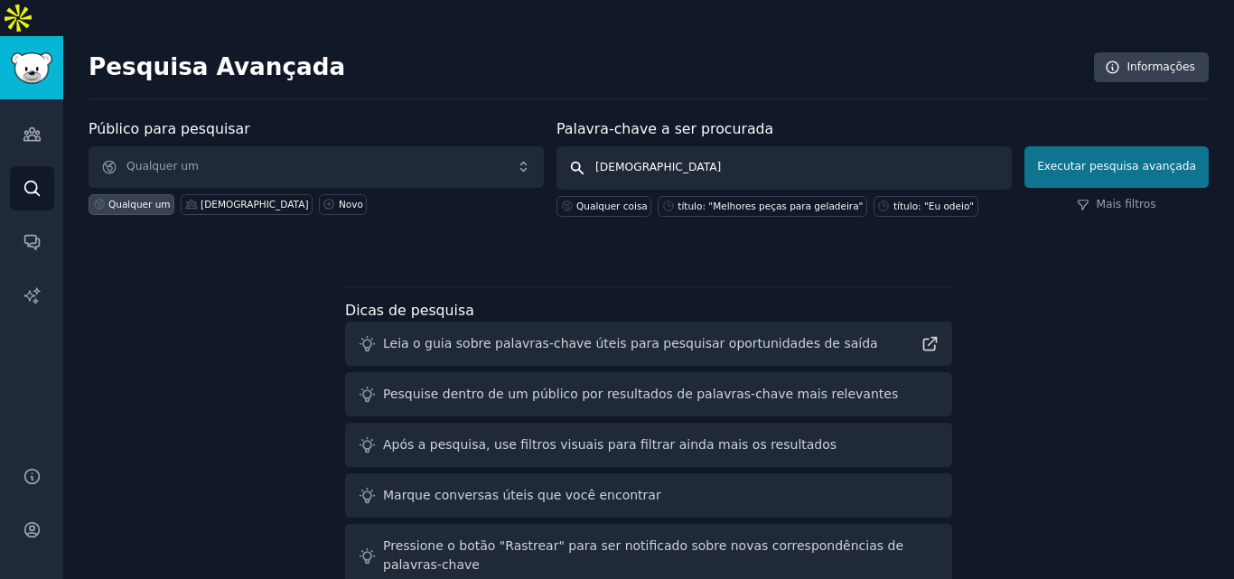
type input "cristão"
click at [1150, 146] on button "Executar pesquisa avançada" at bounding box center [1116, 167] width 184 height 42
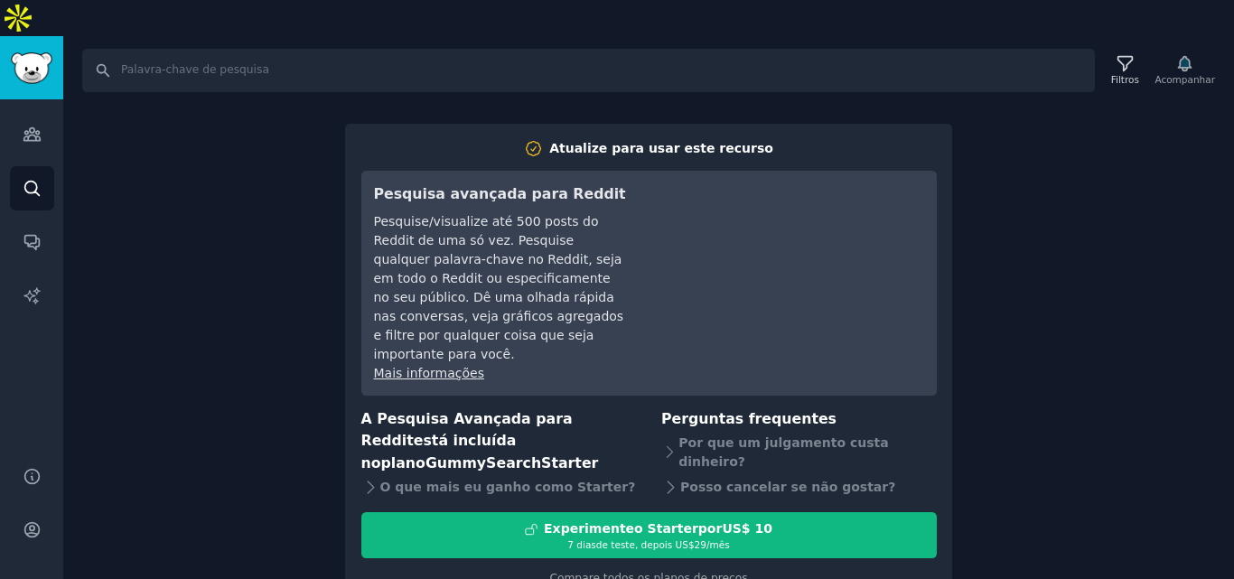
click at [1014, 245] on div "Procurar Filtros Acompanhar Atualize para usar este recurso Pesquisa avançada p…" at bounding box center [648, 325] width 1171 height 579
click at [31, 112] on link "Públicos" at bounding box center [32, 134] width 44 height 44
